Goal: Transaction & Acquisition: Purchase product/service

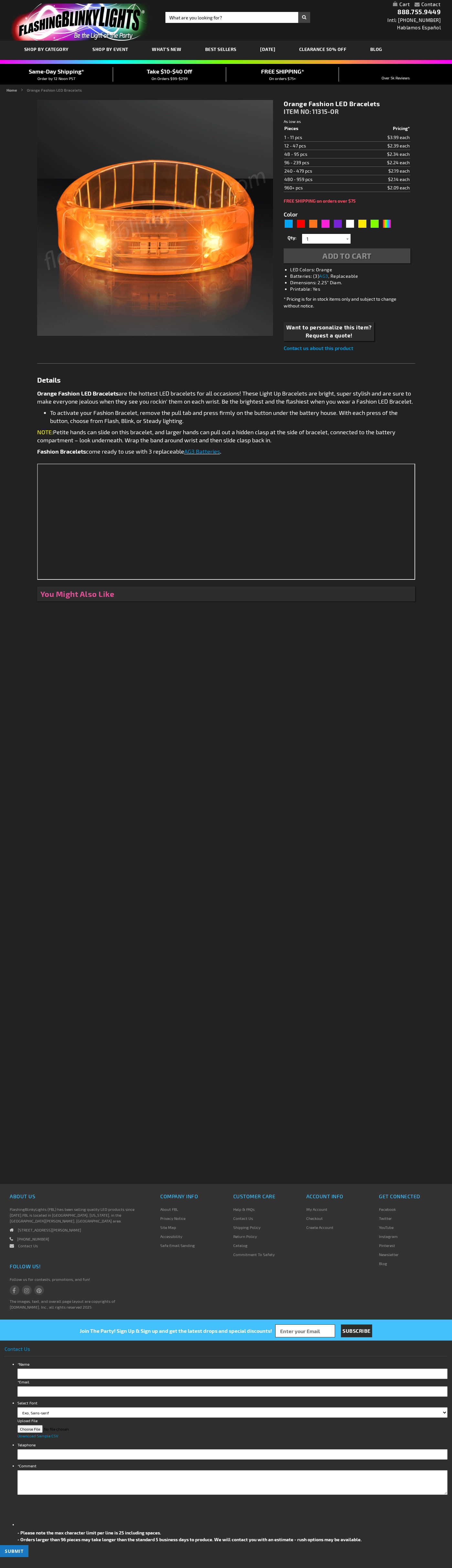
type input "5637"
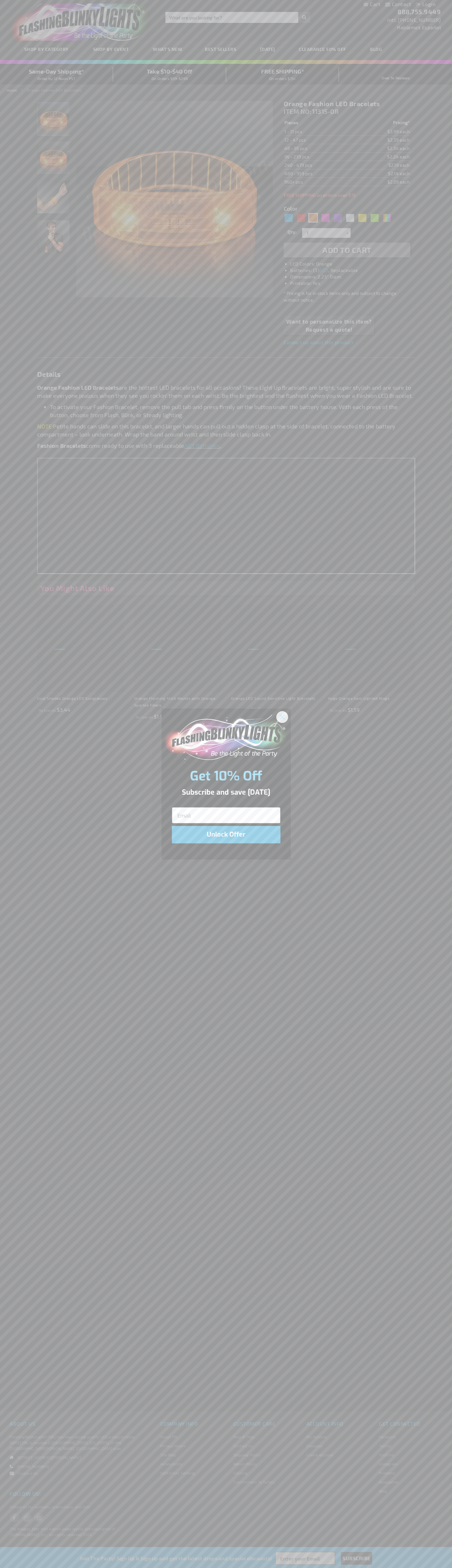
click at [282, 716] on icon "Close dialog" at bounding box center [281, 716] width 4 height 4
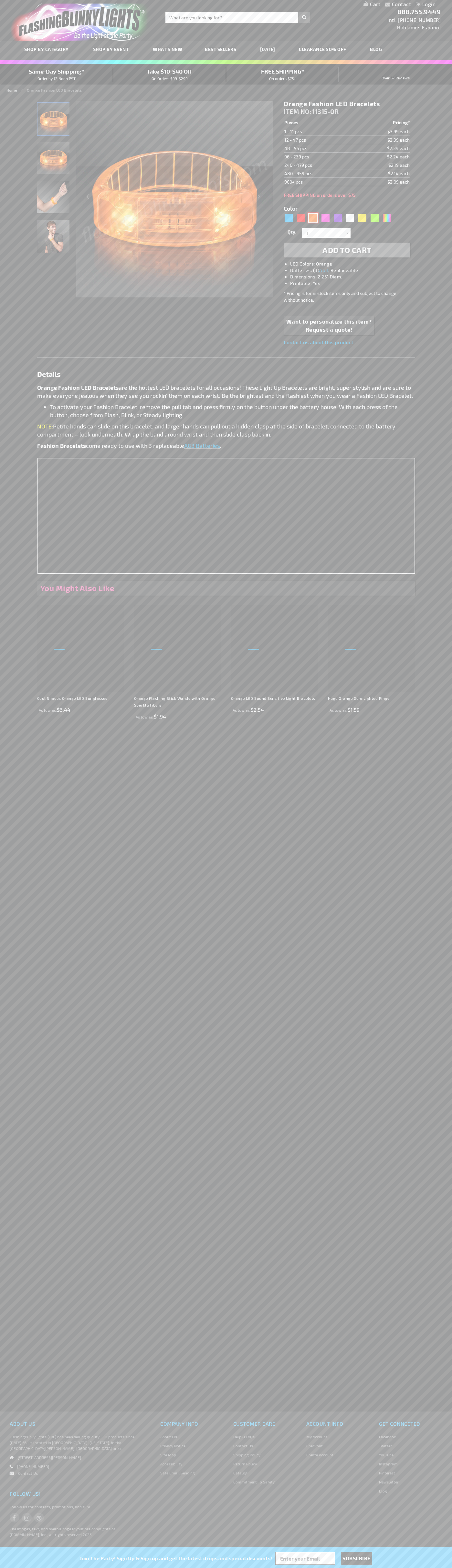
click at [313, 218] on div "Orange" at bounding box center [313, 218] width 10 height 10
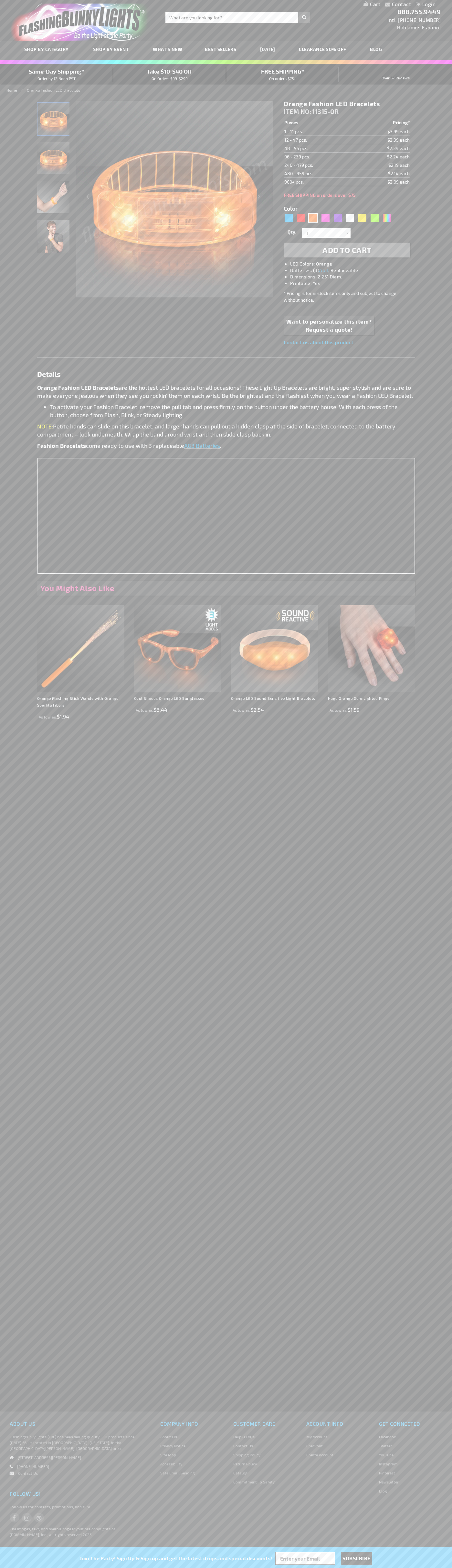
click at [347, 250] on span "Add to Cart" at bounding box center [347, 250] width 49 height 9
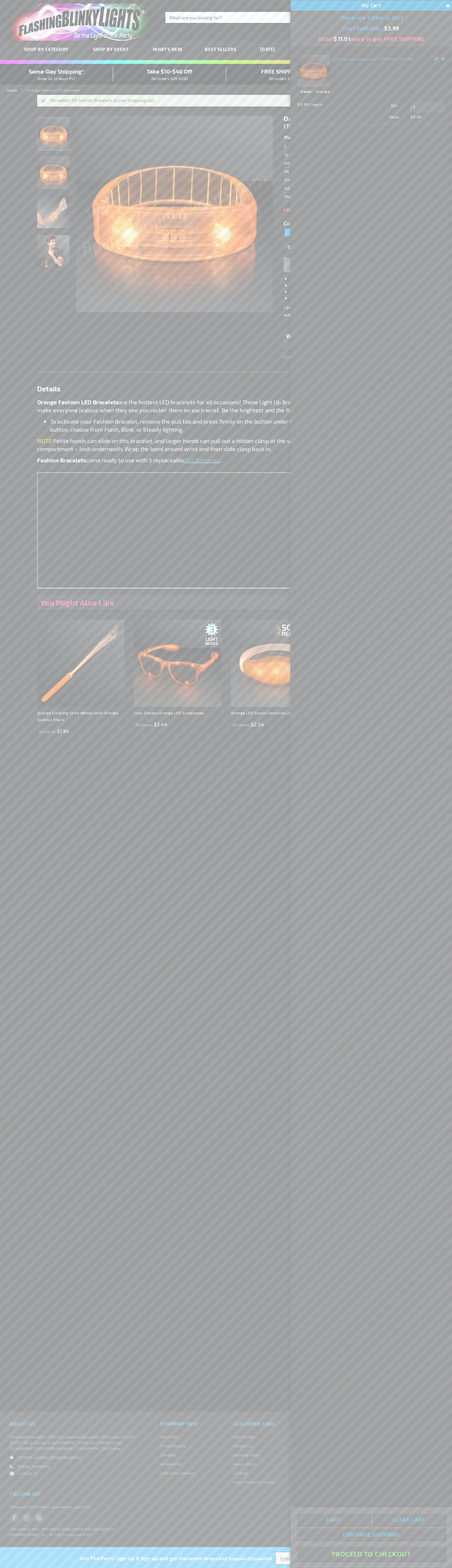
click at [371, 1554] on button "Proceed To Checkout" at bounding box center [371, 1554] width 148 height 15
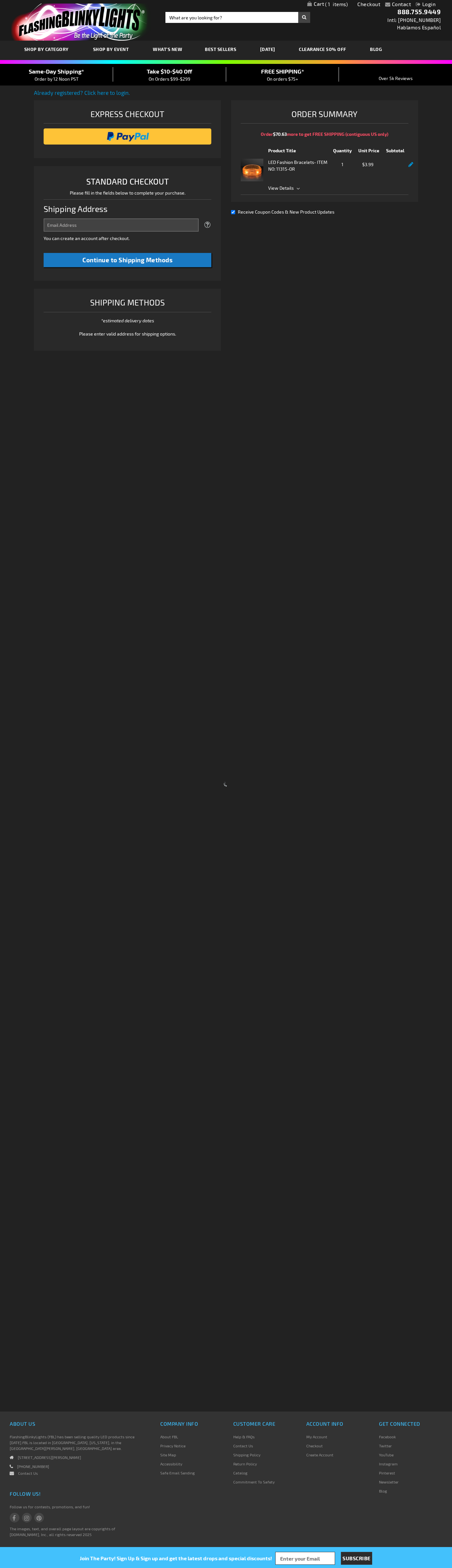
select select "US"
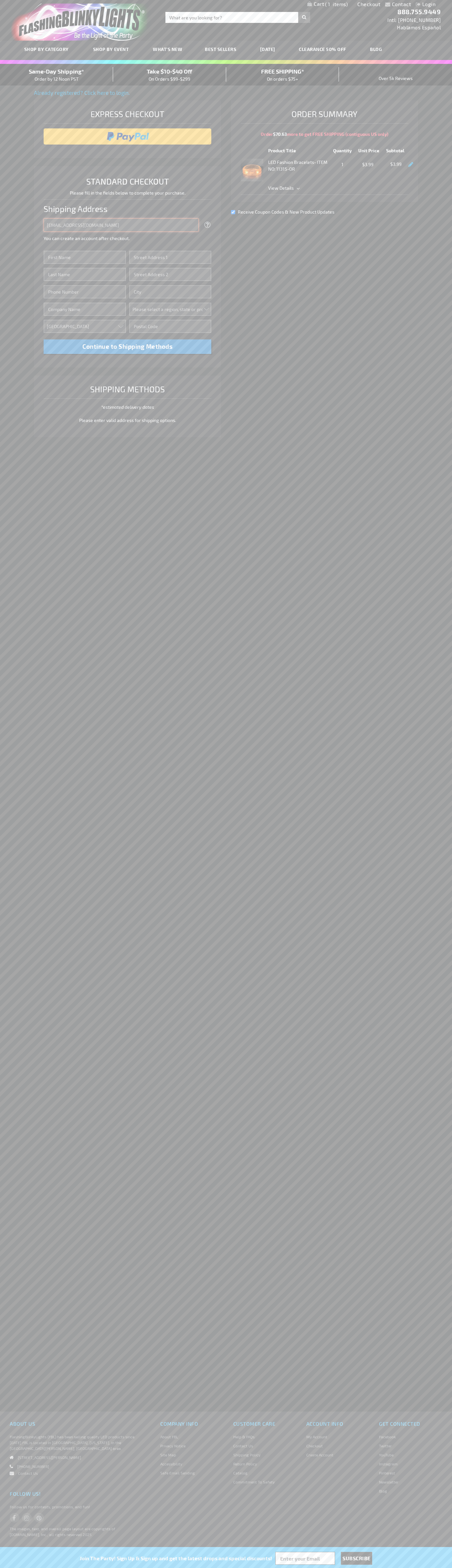
type input "[EMAIL_ADDRESS][DOMAIN_NAME]"
type input "[PERSON_NAME]"
type input "[STREET_ADDRESS][GEOGRAPHIC_DATA][PERSON_NAME]"
type input "First floor"
type input "[PERSON_NAME][GEOGRAPHIC_DATA]"
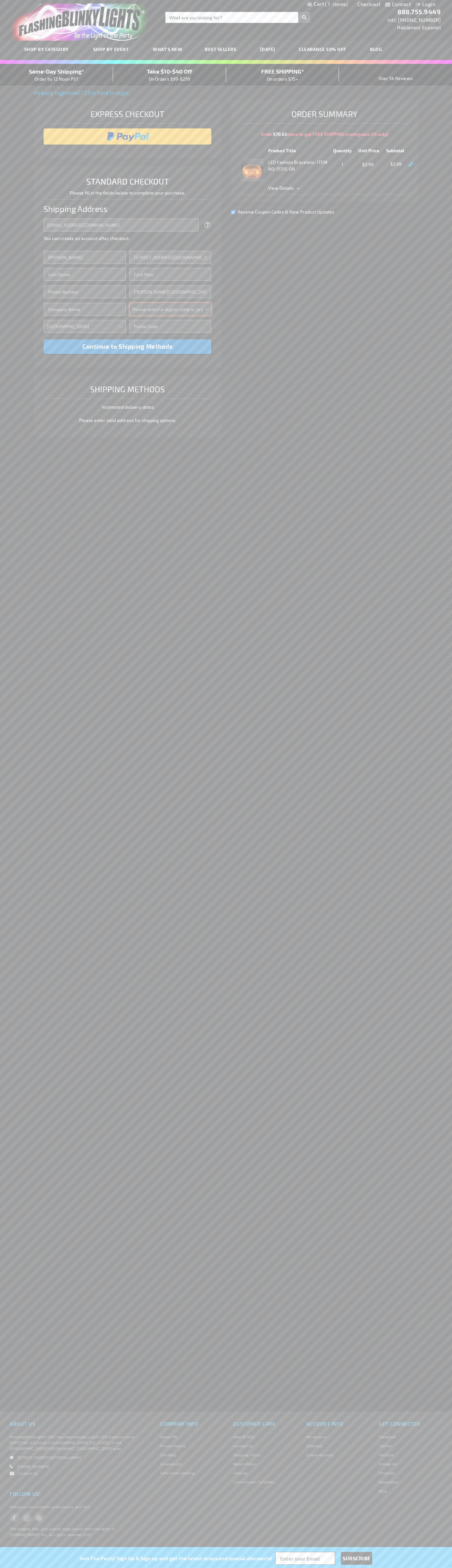
select select "33"
type input "48104"
type input "[PERSON_NAME]"
type input "6502530000"
type input "John Smith"
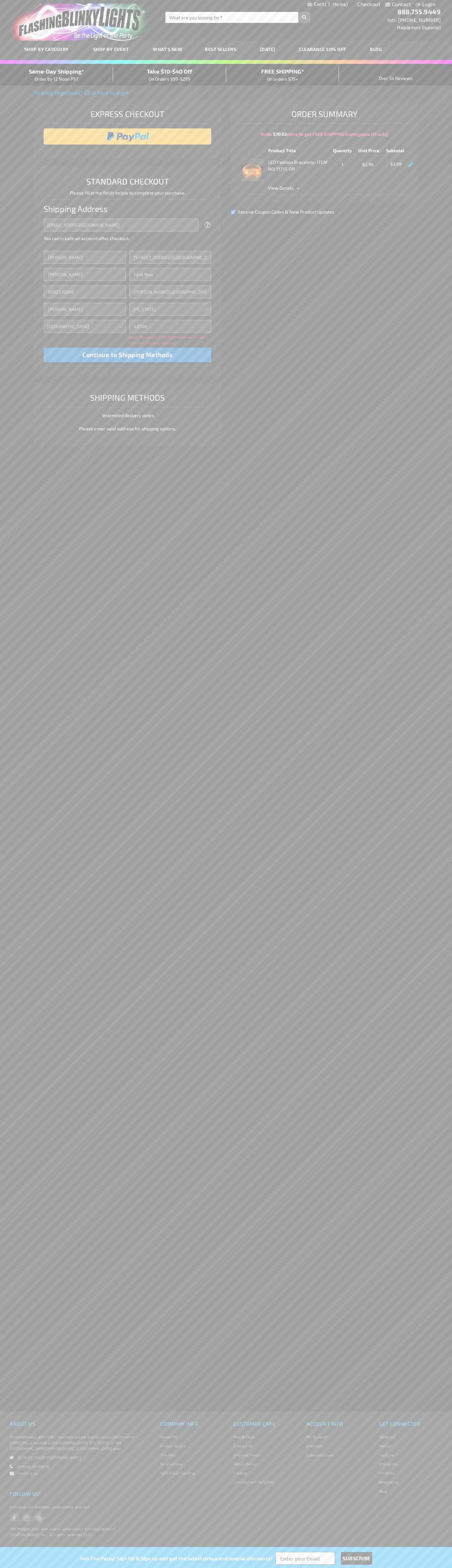
click at [57, 75] on div "Same-Day Shipping* Order by 12 Noon PST" at bounding box center [57, 74] width 113 height 15
click at [127, 136] on input "image" at bounding box center [127, 136] width 161 height 13
